Goal: Information Seeking & Learning: Find specific fact

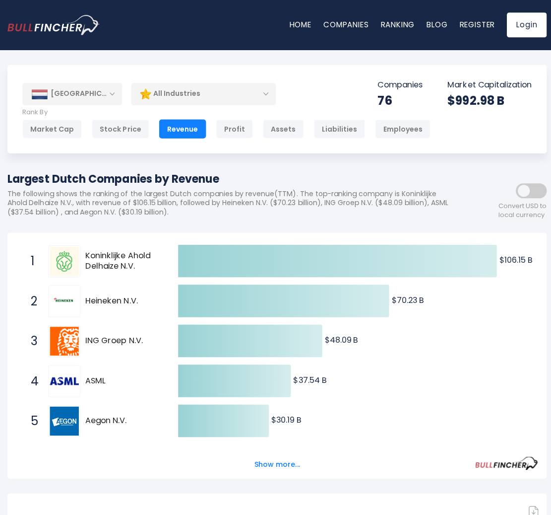
click at [67, 261] on img at bounding box center [64, 259] width 29 height 29
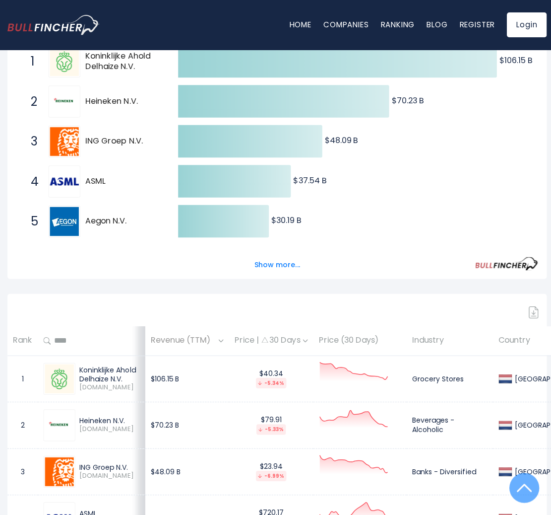
scroll to position [203, 0]
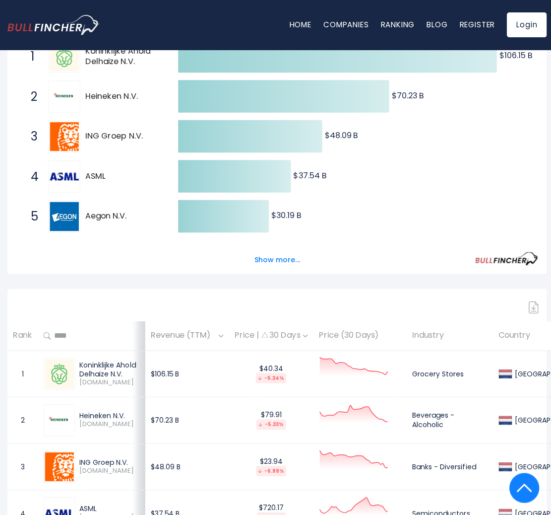
click at [100, 372] on div "Koninklijke Ahold Delhaize N.V." at bounding box center [109, 367] width 60 height 18
click at [99, 372] on div "Koninklijke Ahold Delhaize N.V." at bounding box center [109, 367] width 60 height 18
click at [82, 365] on div "Koninklijke Ahold Delhaize N.V." at bounding box center [109, 367] width 60 height 18
click at [82, 364] on div "Koninklijke Ahold Delhaize N.V." at bounding box center [109, 367] width 60 height 18
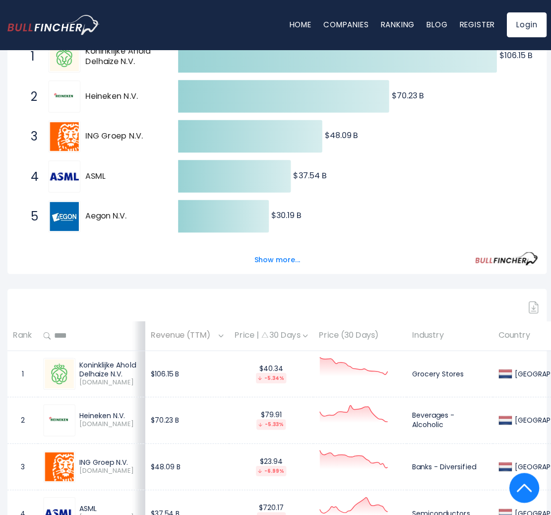
copy div "Koninklijke Ahold Delhaize N.V."
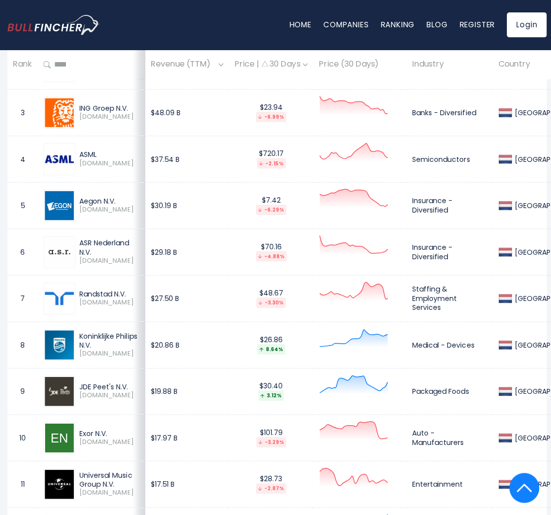
scroll to position [563, 0]
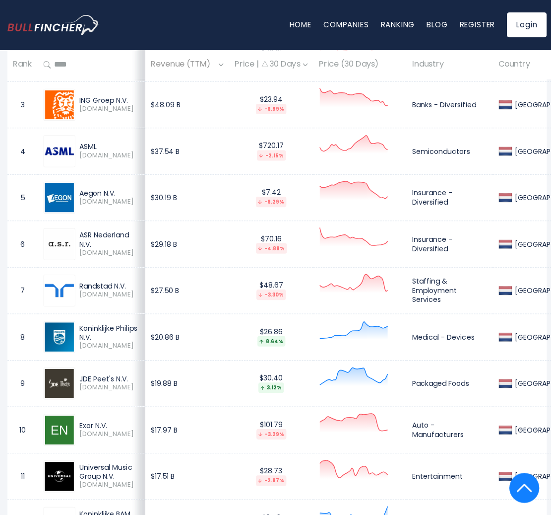
click at [104, 326] on div "Koninklijke Philips N.V." at bounding box center [109, 331] width 60 height 18
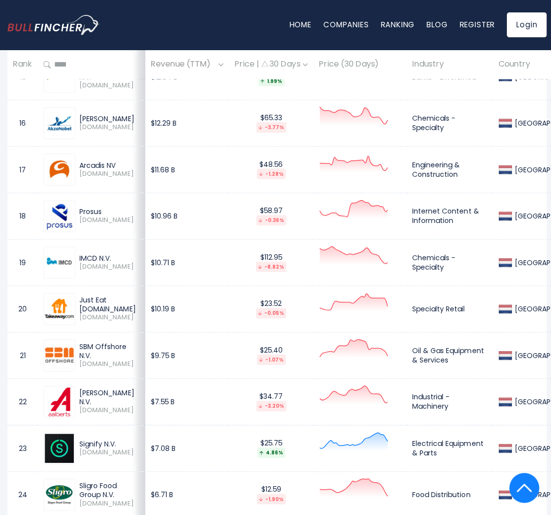
scroll to position [1164, 0]
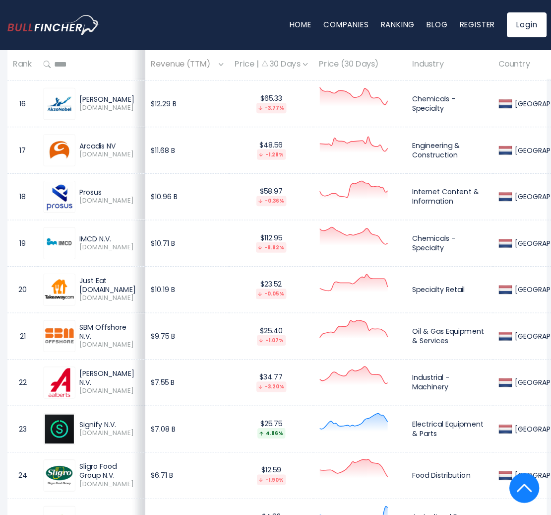
click at [94, 284] on div "Just Eat [DOMAIN_NAME]" at bounding box center [109, 284] width 60 height 18
copy div "Just Eat [DOMAIN_NAME]"
